Goal: Find specific page/section: Find specific page/section

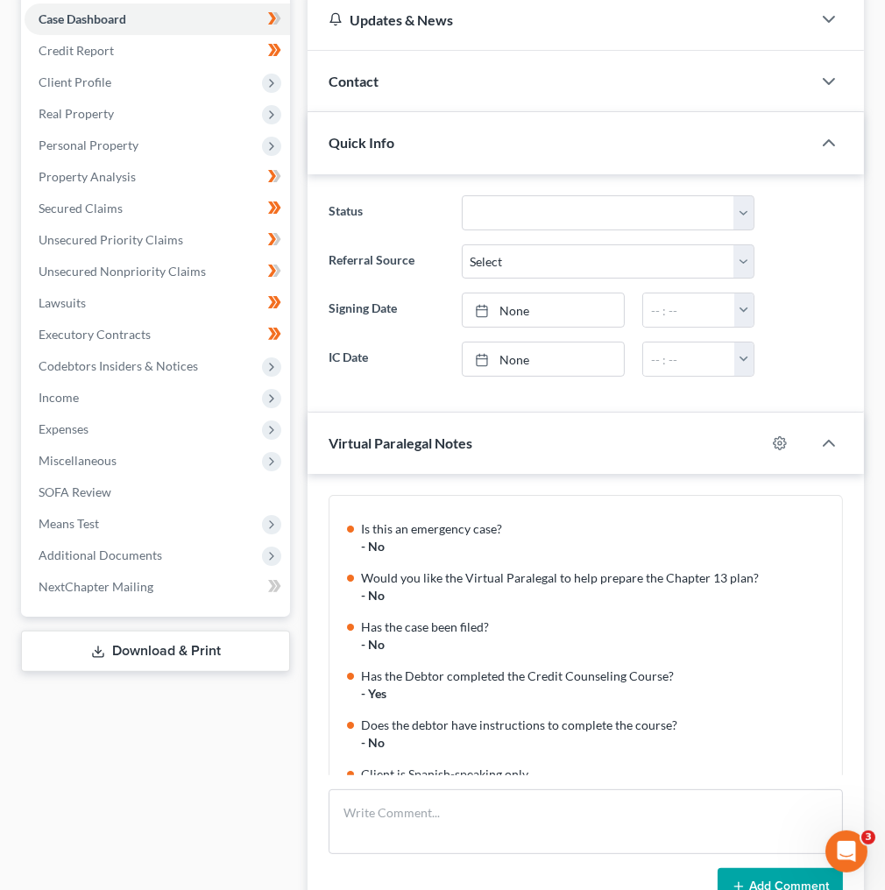
scroll to position [769, 0]
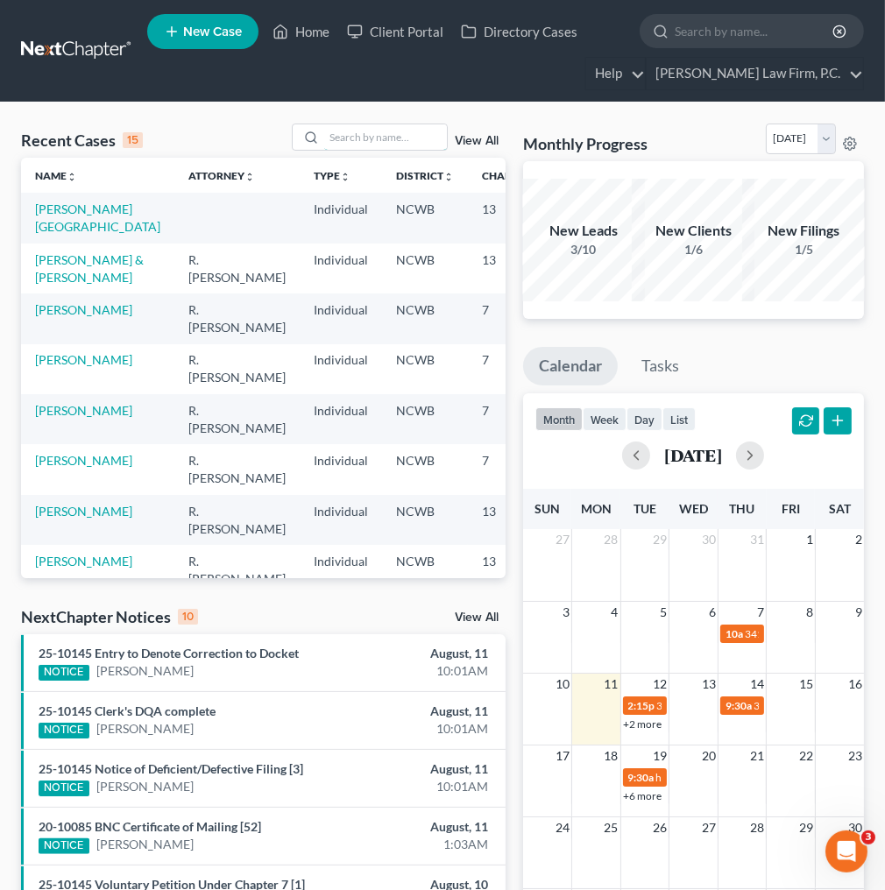
click at [396, 124] on input "search" at bounding box center [385, 136] width 123 height 25
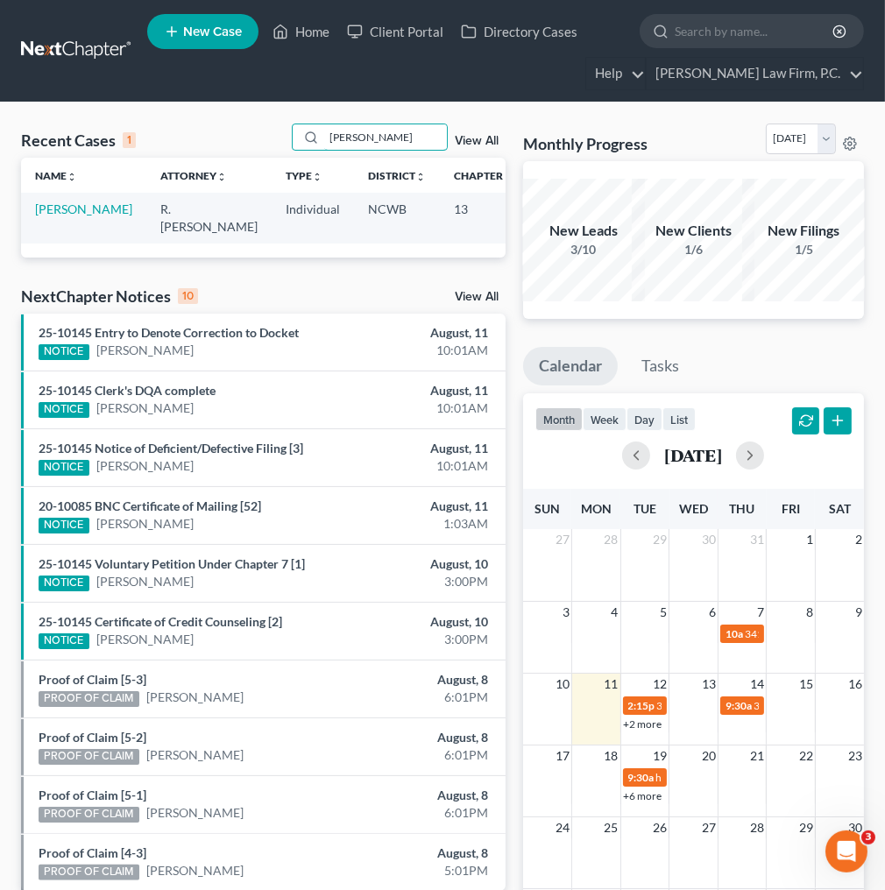
type input "[PERSON_NAME]"
click at [62, 210] on link "[PERSON_NAME]" at bounding box center [83, 208] width 97 height 15
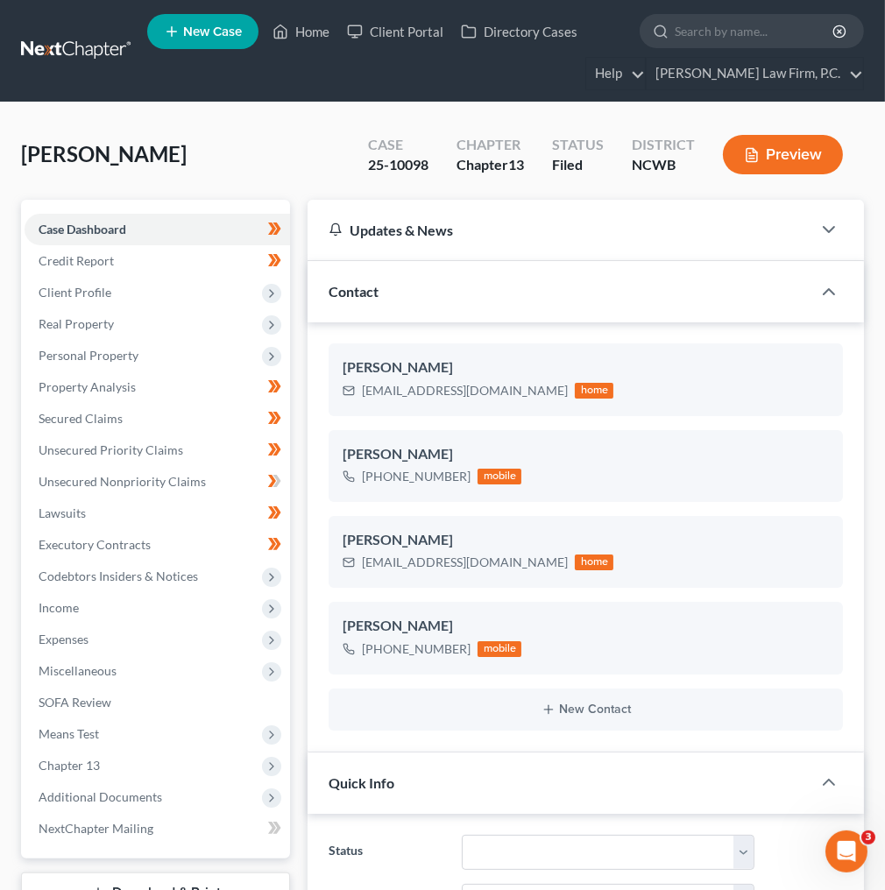
click at [645, 293] on div "Contact" at bounding box center [559, 291] width 504 height 60
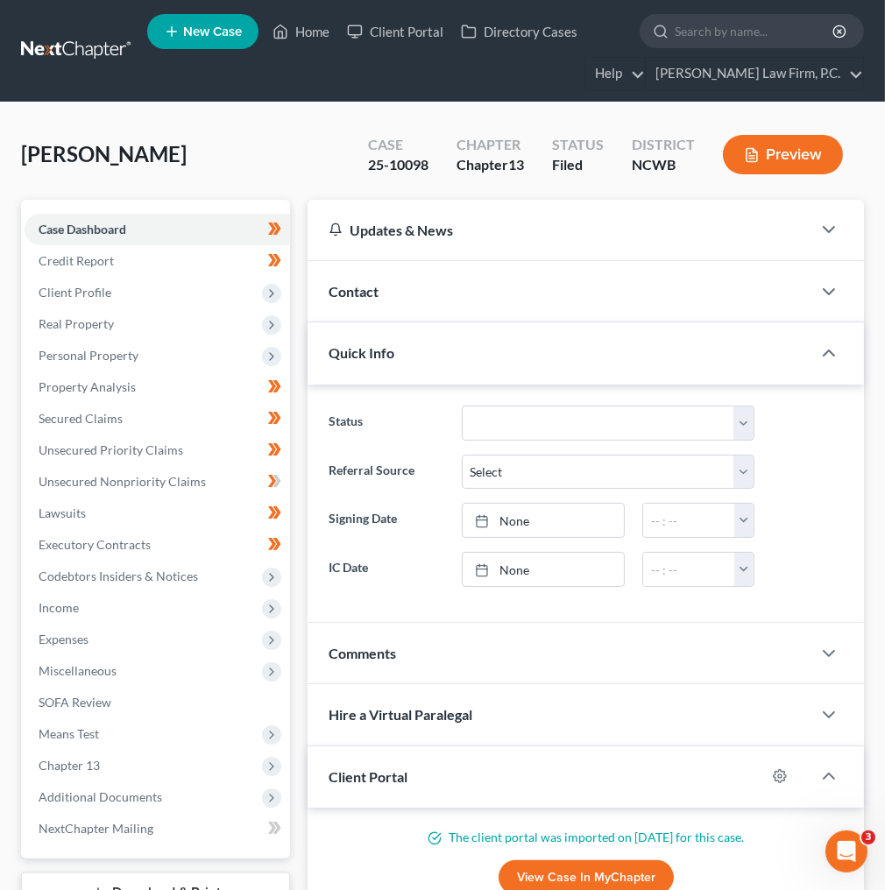
click at [645, 293] on div "Contact" at bounding box center [559, 291] width 504 height 60
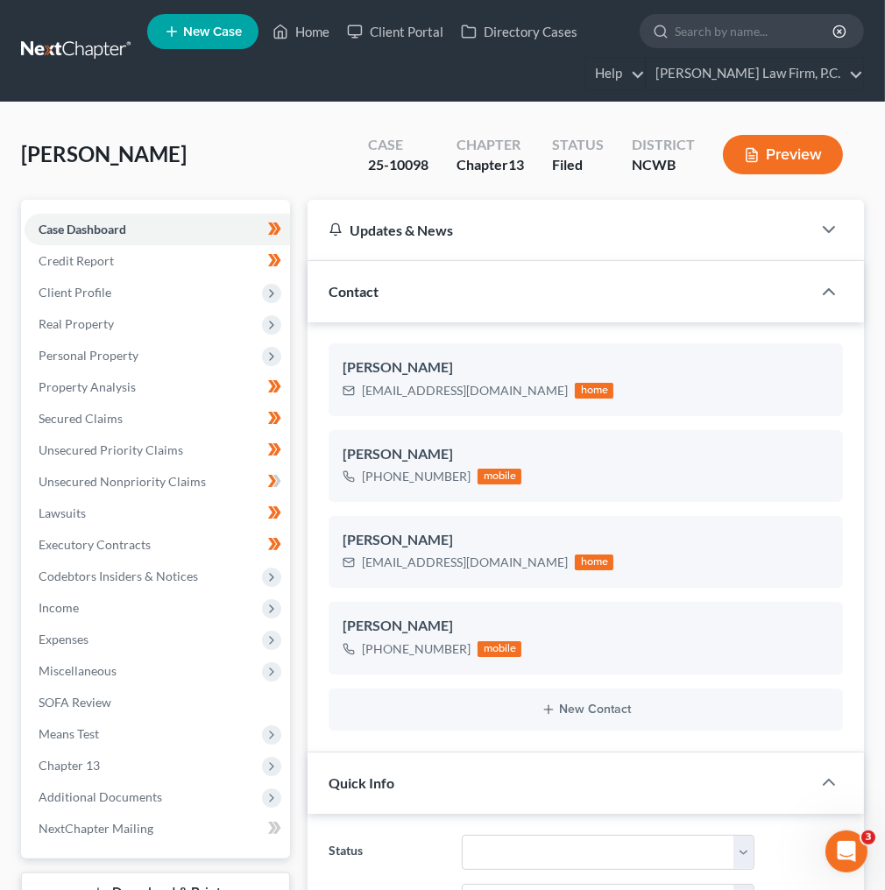
click at [859, 159] on div "Preview" at bounding box center [786, 157] width 155 height 52
click at [859, 184] on div "[PERSON_NAME] Upgraded Case 25-10098 Chapter Chapter 13 Status [GEOGRAPHIC_DATA…" at bounding box center [442, 161] width 843 height 76
